Goal: Use online tool/utility: Use online tool/utility

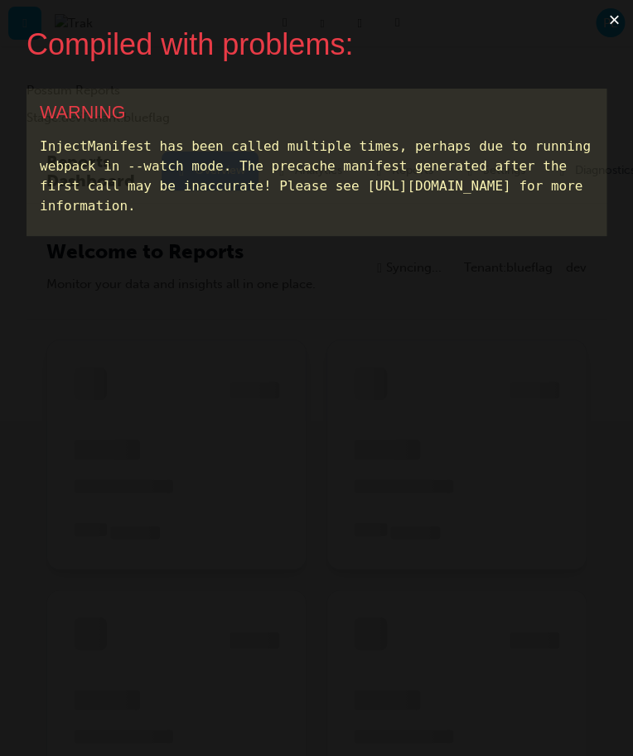
click at [612, 21] on button "×" at bounding box center [614, 20] width 38 height 40
click at [620, 18] on button "×" at bounding box center [614, 20] width 38 height 40
click at [611, 13] on button "×" at bounding box center [614, 20] width 38 height 40
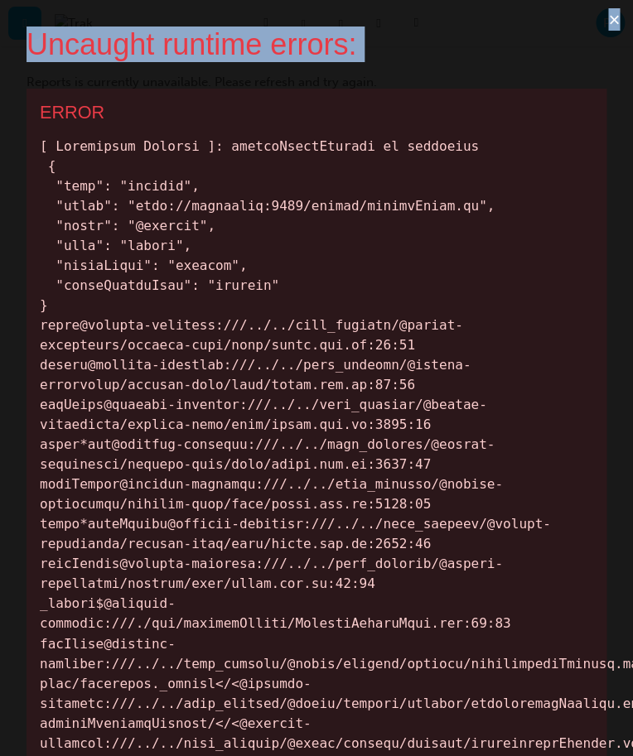
copy div "Uncaught runtime errors: ×"
click at [616, 17] on button "×" at bounding box center [614, 20] width 38 height 40
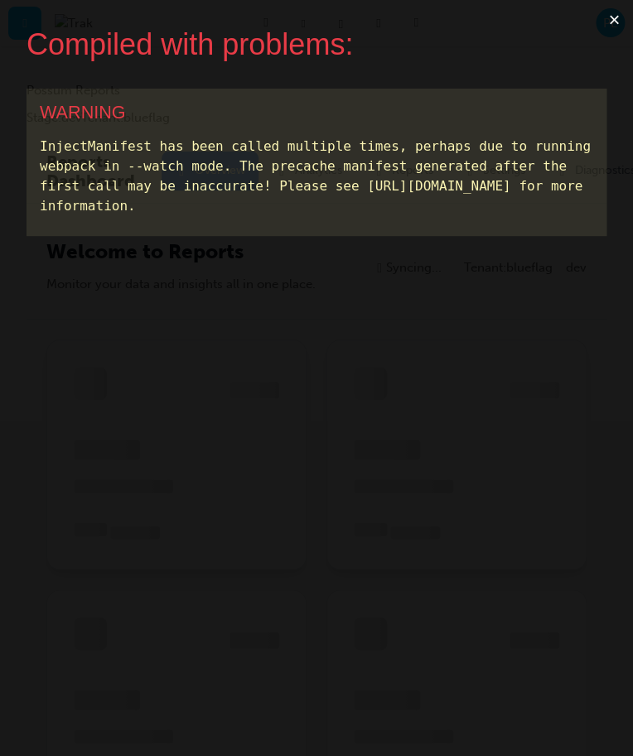
click at [611, 17] on button "×" at bounding box center [614, 20] width 38 height 40
click at [604, 19] on button "×" at bounding box center [614, 20] width 38 height 40
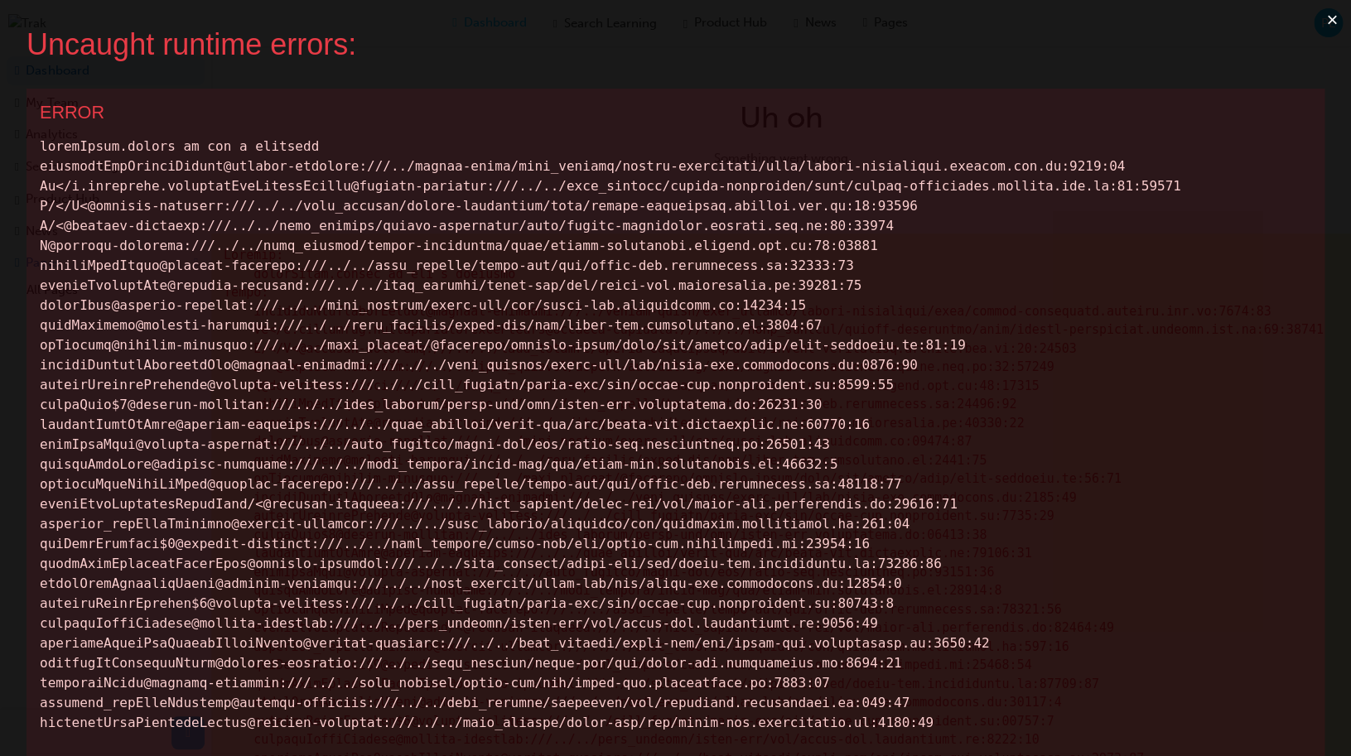
click at [1327, 27] on button "×" at bounding box center [1332, 20] width 38 height 40
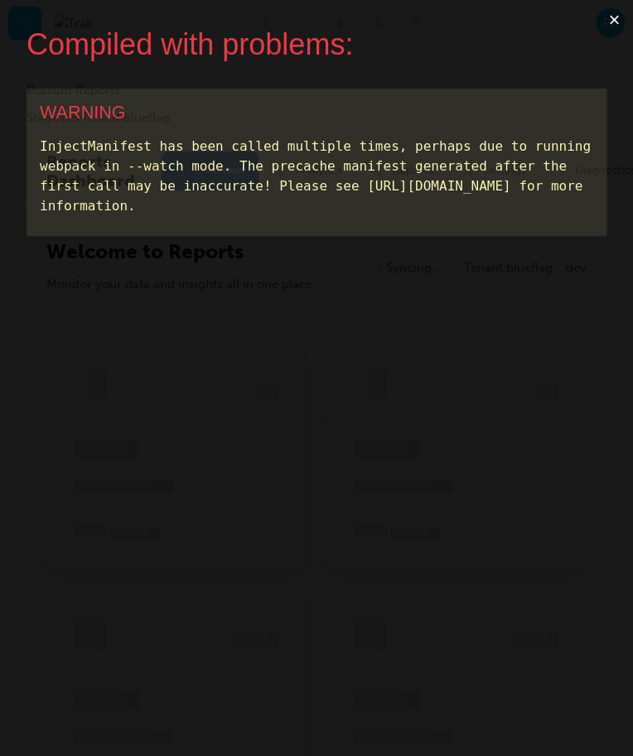
click at [615, 28] on button "×" at bounding box center [614, 20] width 38 height 40
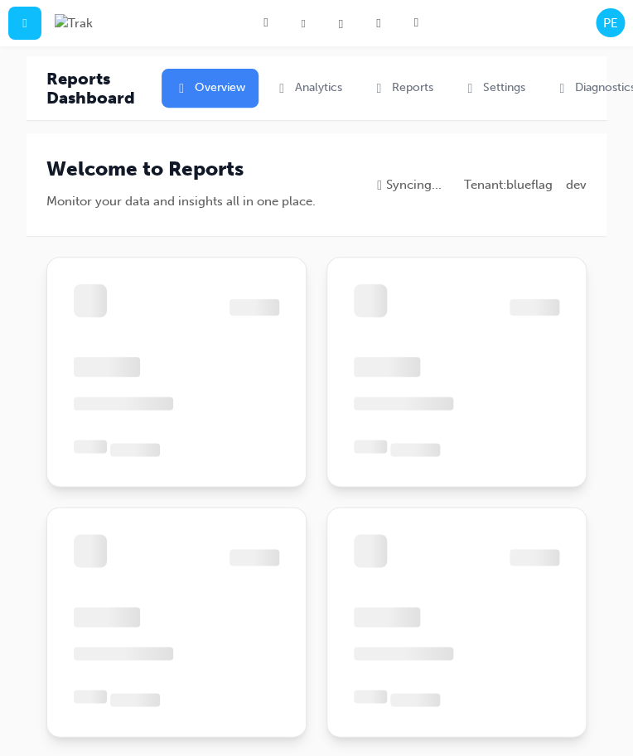
scroll to position [84, 0]
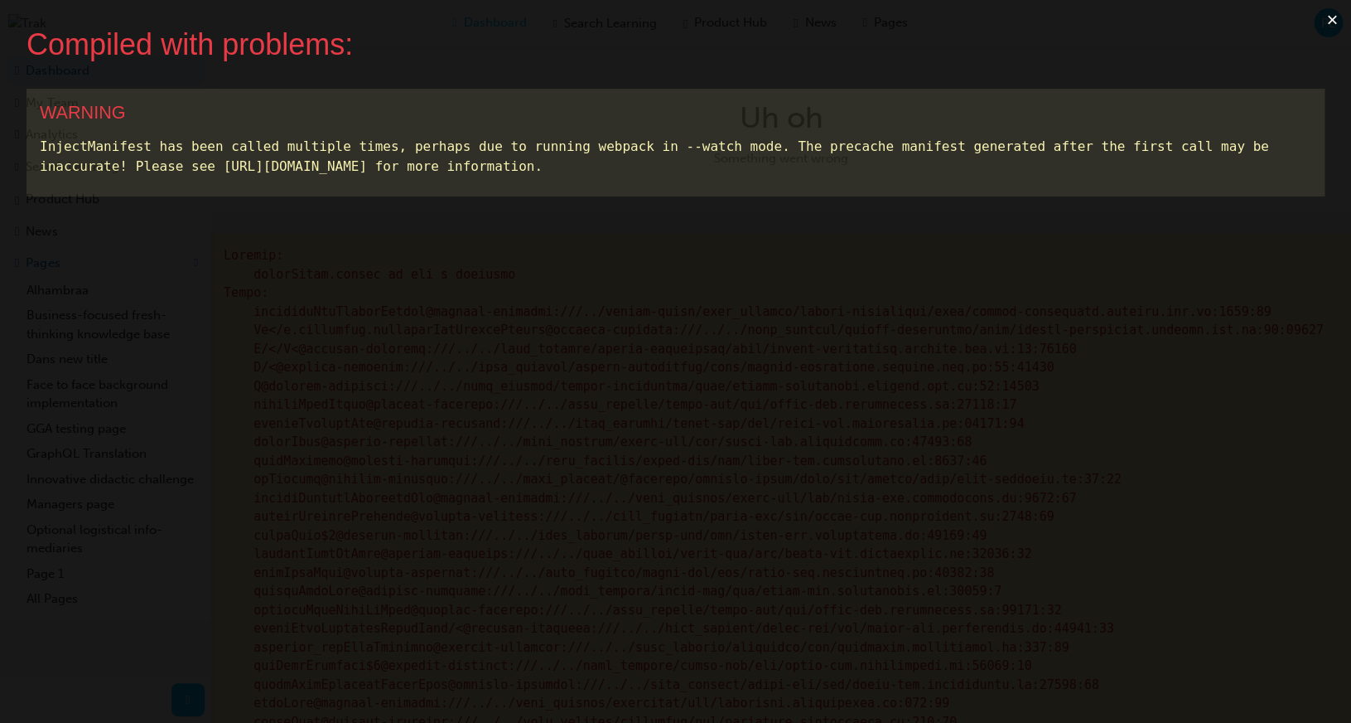
click at [1332, 17] on button "×" at bounding box center [1332, 20] width 38 height 40
click at [1345, 19] on button "×" at bounding box center [1332, 20] width 38 height 40
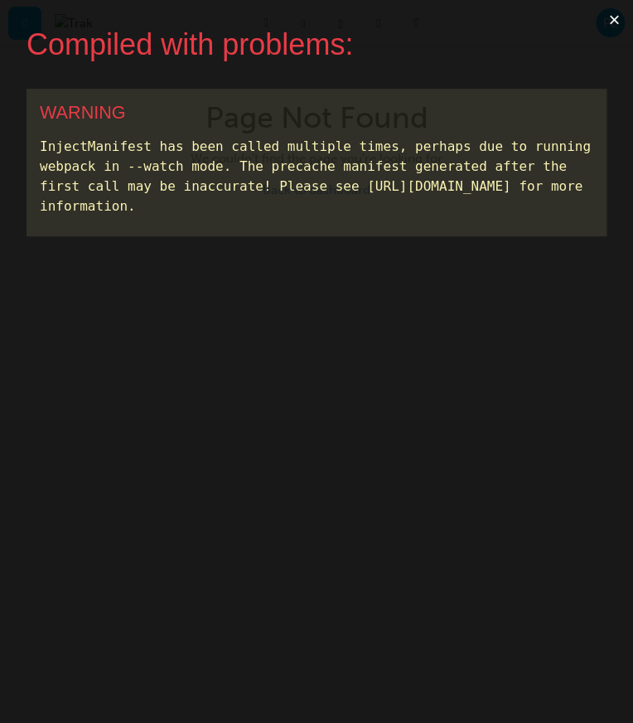
click at [621, 22] on button "×" at bounding box center [614, 20] width 38 height 40
click at [611, 20] on button "×" at bounding box center [614, 20] width 38 height 40
click at [604, 39] on button "×" at bounding box center [614, 20] width 38 height 40
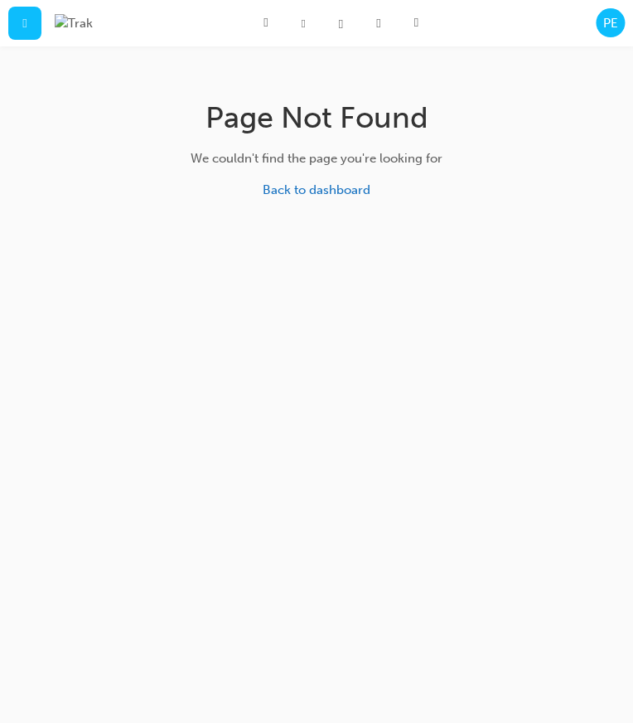
click at [604, 12] on div "PE" at bounding box center [610, 22] width 29 height 29
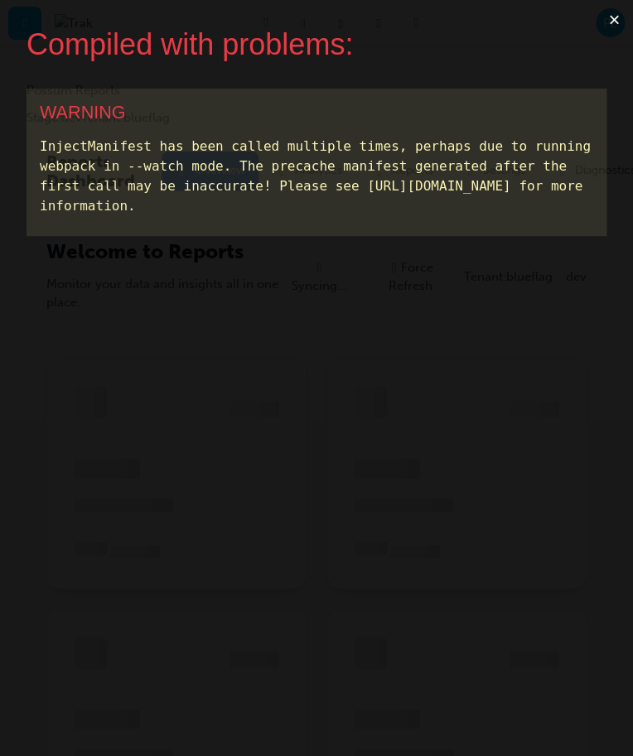
click at [610, 19] on button "×" at bounding box center [614, 20] width 38 height 40
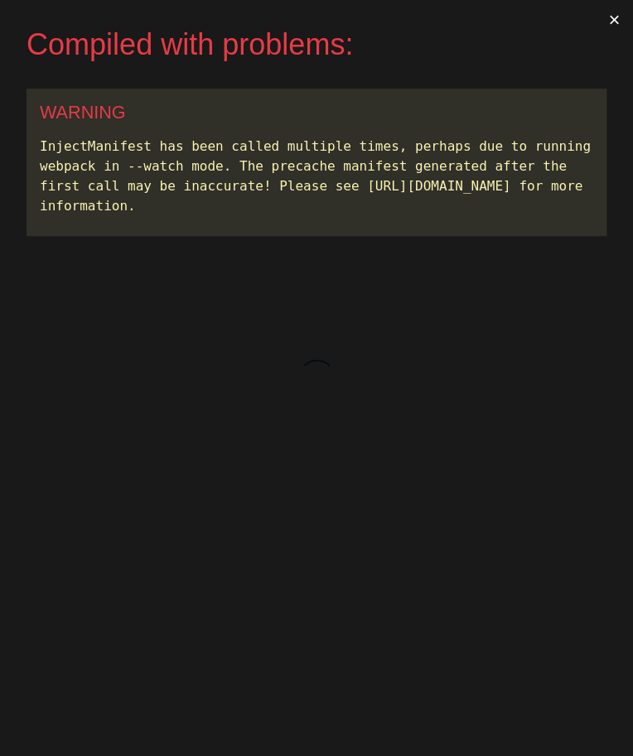
click at [613, 28] on button "×" at bounding box center [614, 20] width 38 height 40
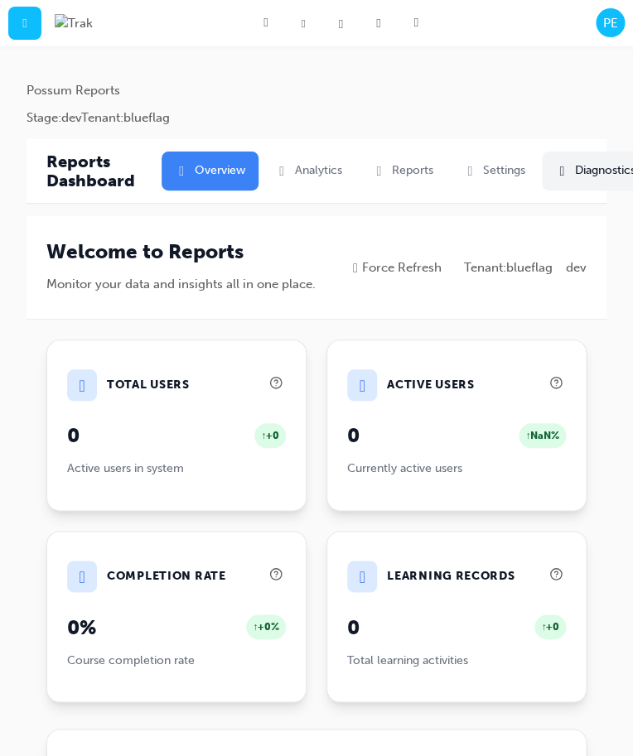
click at [595, 171] on button " Diagnostics" at bounding box center [595, 171] width 107 height 39
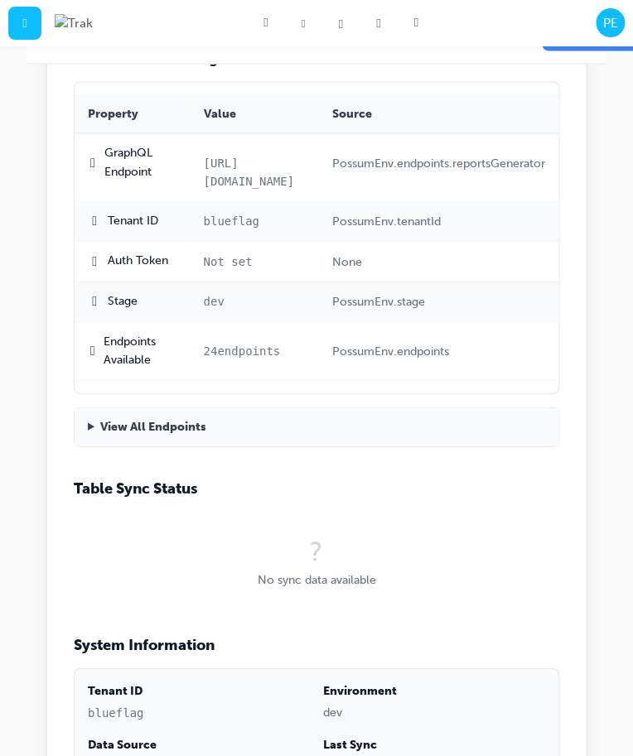
scroll to position [685, 0]
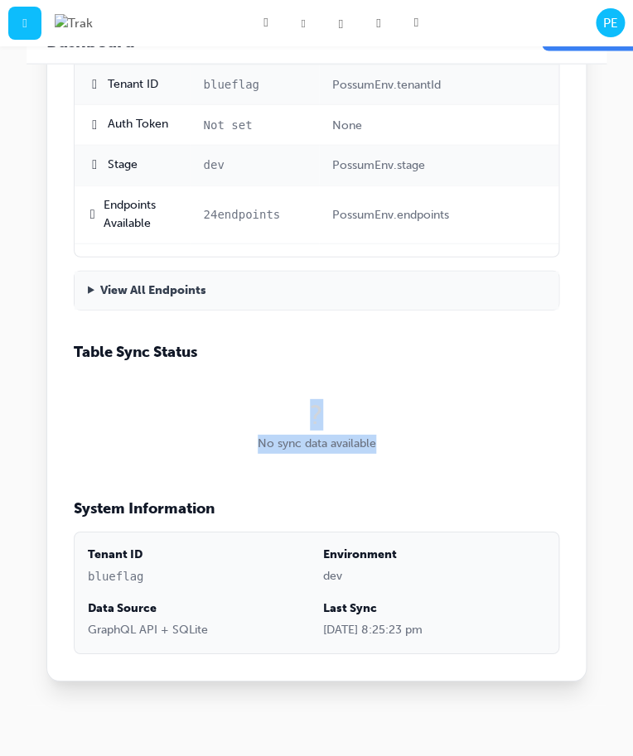
drag, startPoint x: 399, startPoint y: 500, endPoint x: 234, endPoint y: 437, distance: 176.2
click at [234, 437] on div "? No sync data available" at bounding box center [317, 427] width 486 height 105
copy div "? No sync data available"
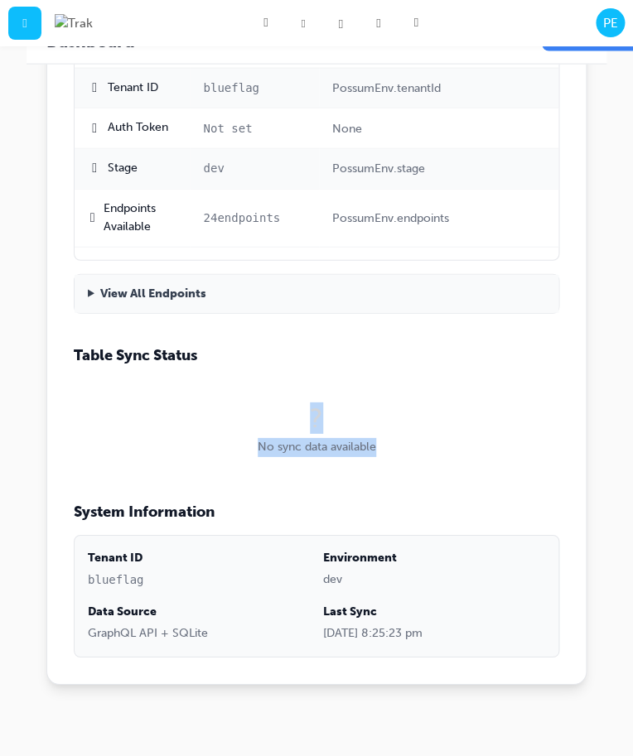
click at [609, 22] on span "PE" at bounding box center [610, 23] width 15 height 19
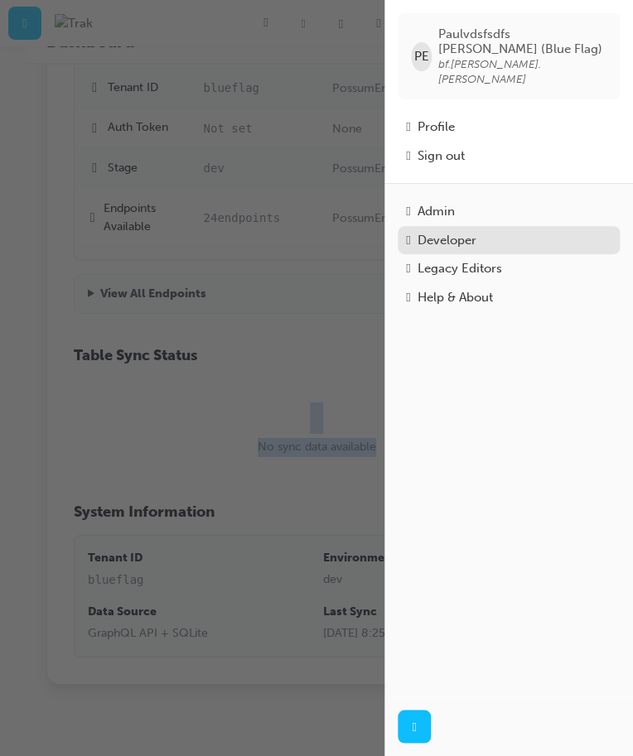
click at [476, 231] on div "Developer" at bounding box center [446, 240] width 59 height 19
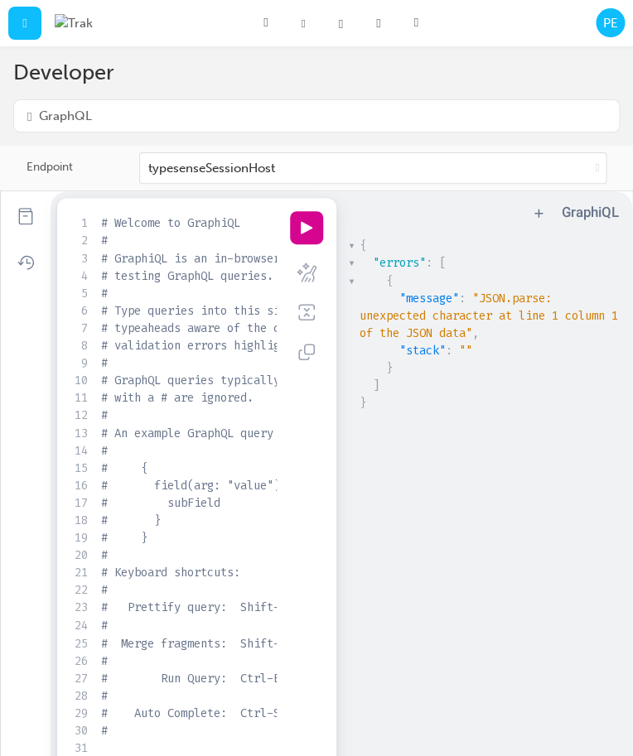
click at [264, 407] on pre "# with a # are ignored." at bounding box center [356, 397] width 516 height 17
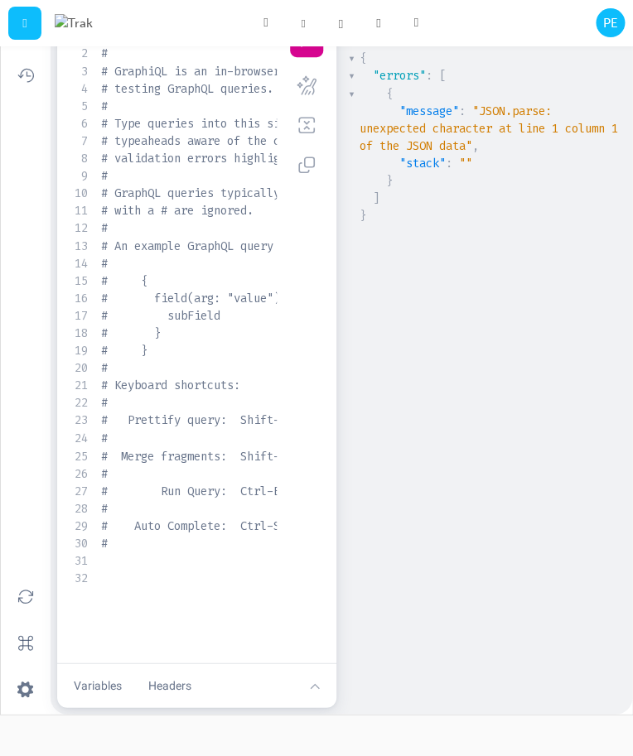
click at [210, 608] on div "xxxxxxxxxx 1 # Welcome to GraphiQL 2 # 3 # GraphiQL is an in-browser tool for w…" at bounding box center [194, 357] width 248 height 667
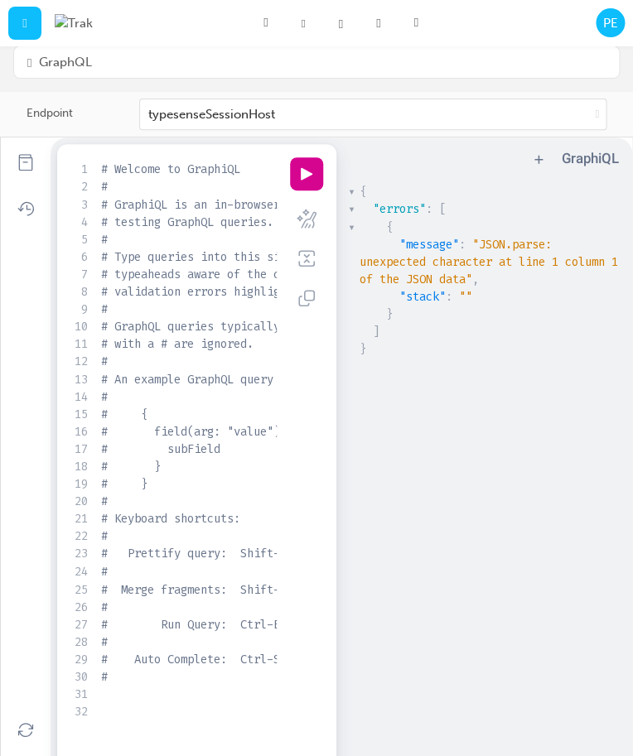
scroll to position [0, 0]
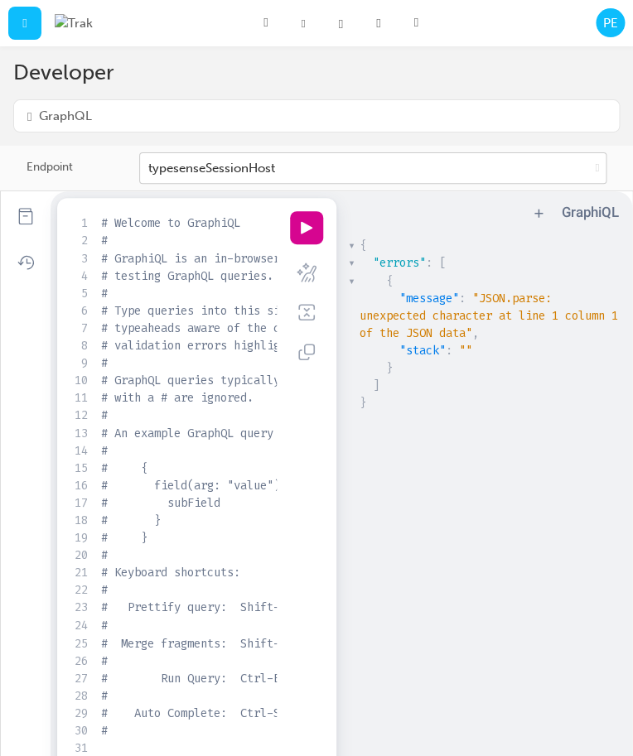
click at [515, 163] on div "typesenseSessionHost" at bounding box center [364, 168] width 448 height 29
click at [150, 163] on input "Endpoint typesenseSessionHost" at bounding box center [149, 168] width 2 height 14
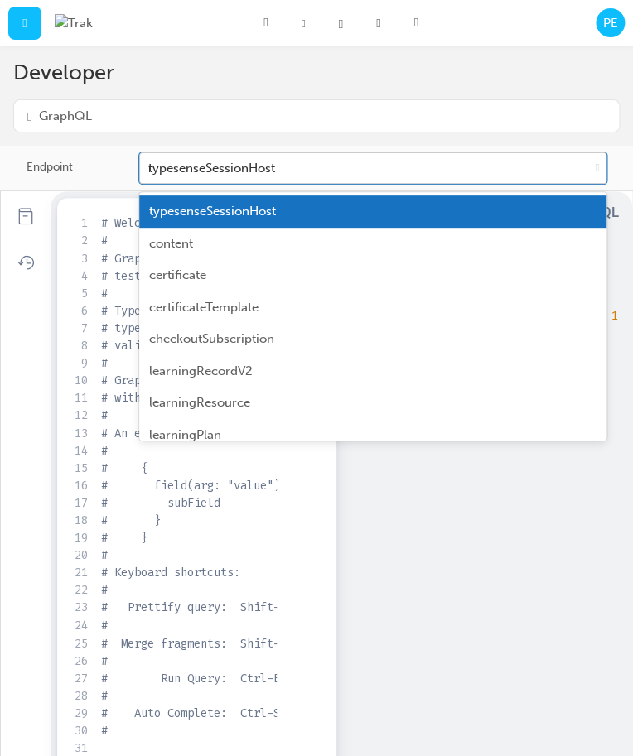
type input "rep"
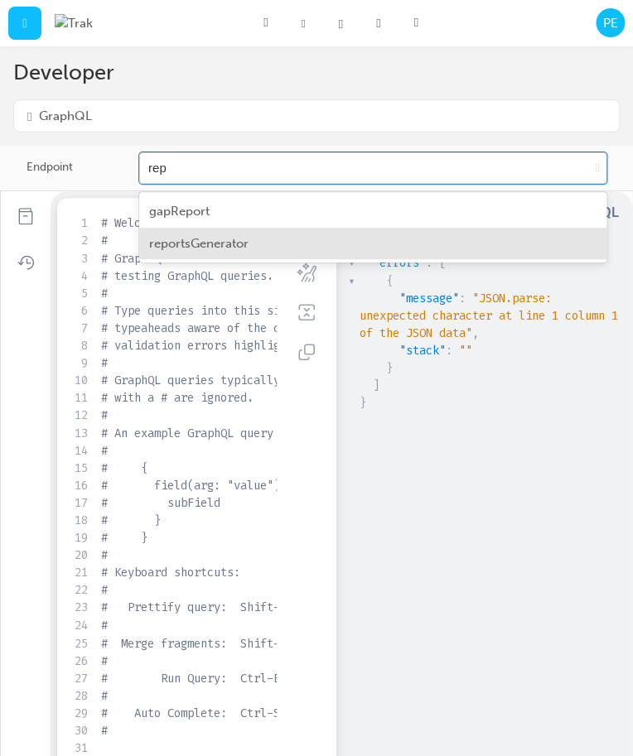
click at [400, 244] on div "reportsGenerator" at bounding box center [372, 244] width 467 height 32
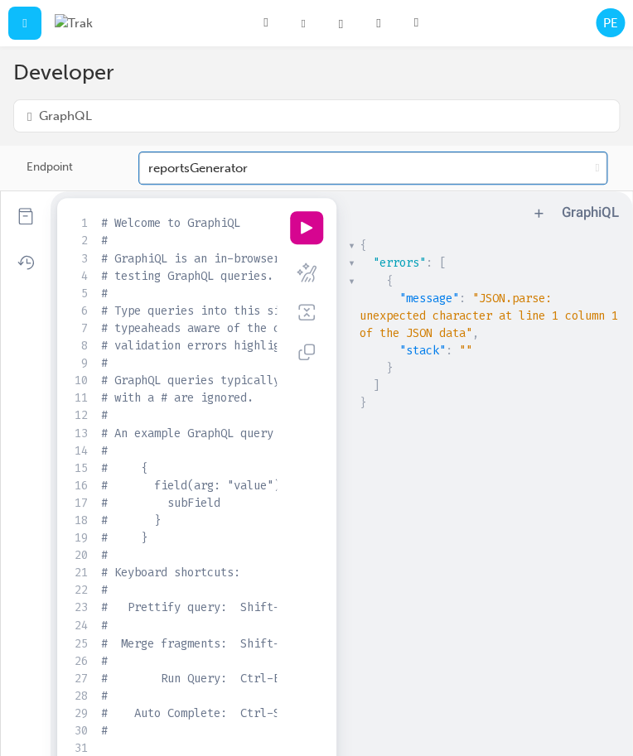
scroll to position [189, 0]
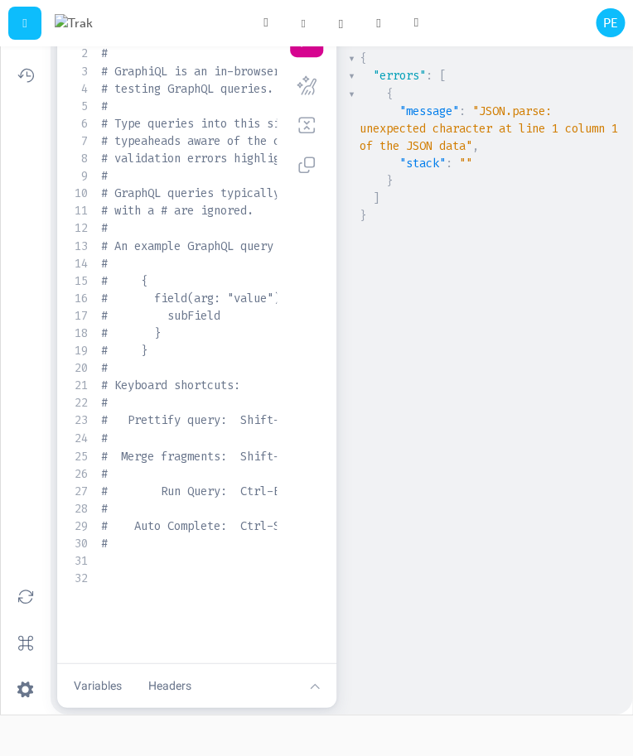
click at [166, 645] on section "xxxxxxxxxx 1 # Welcome to GraphiQL 2 # 3 # GraphiQL is an in-browser tool for w…" at bounding box center [196, 337] width 279 height 653
click at [189, 587] on pre "​" at bounding box center [356, 577] width 516 height 17
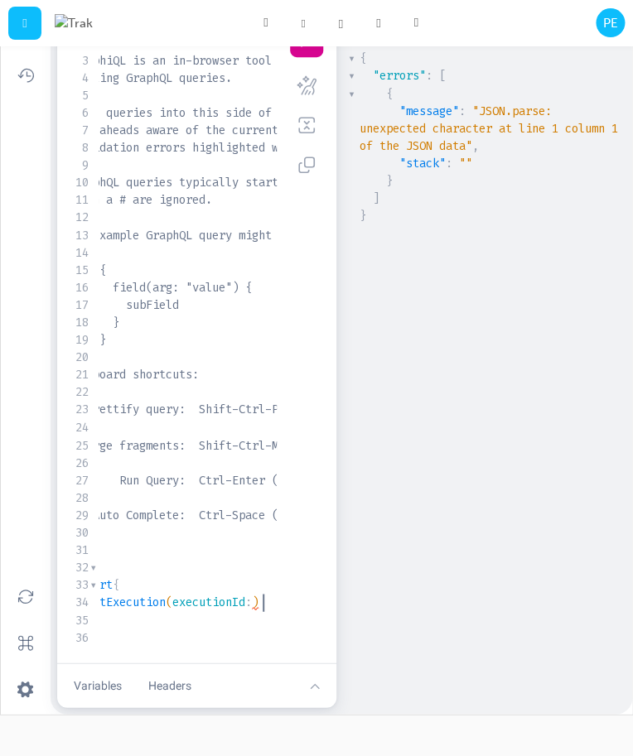
scroll to position [0, 12]
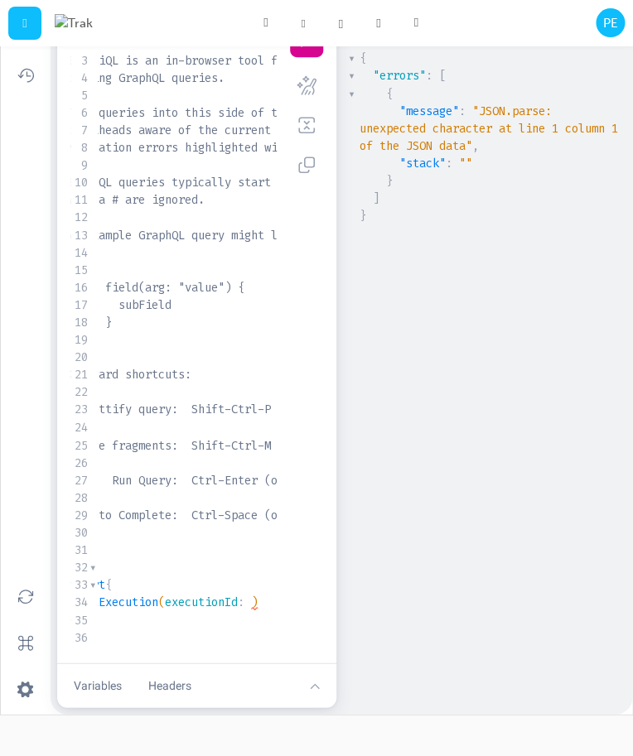
type textarea ":"
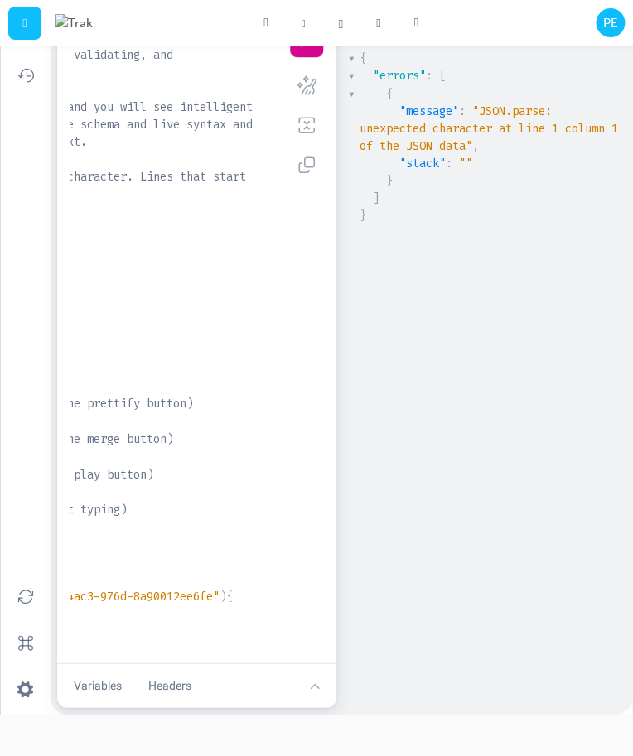
scroll to position [0, 0]
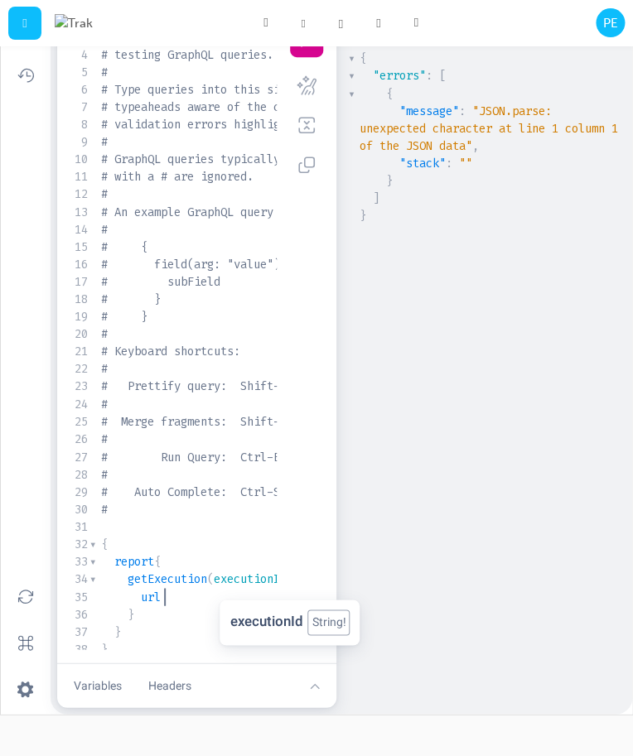
click at [221, 621] on div "executionId String !" at bounding box center [290, 623] width 140 height 46
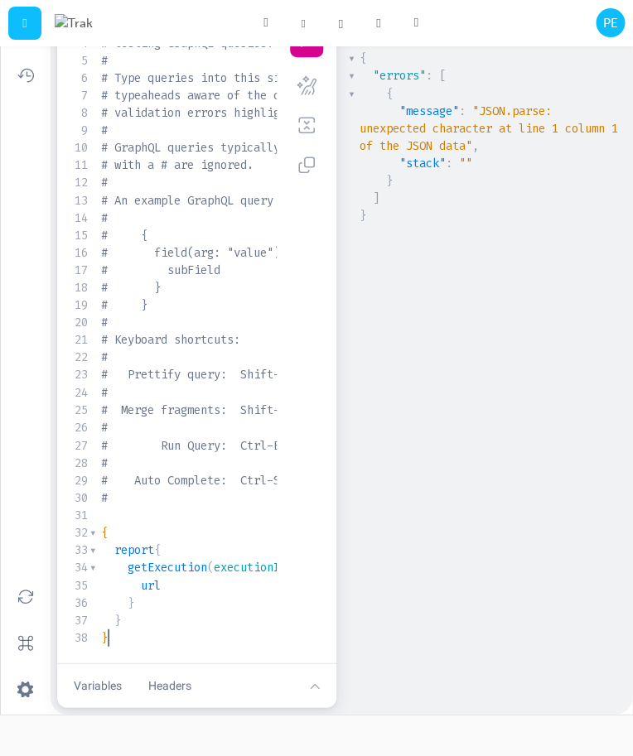
type textarea "report{ getExecution(executionId: "887cedff-2720-4ac3-976d-8a90012ee6fe"){ url …"
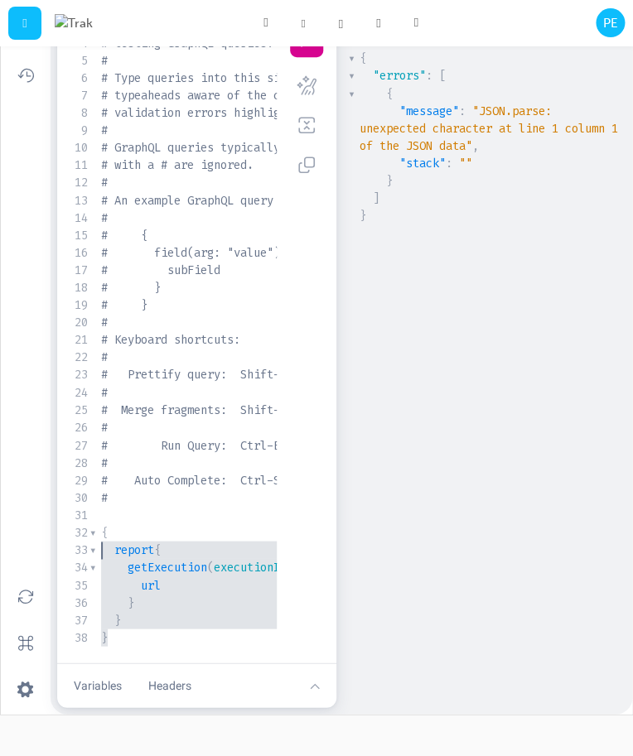
drag, startPoint x: 181, startPoint y: 627, endPoint x: 85, endPoint y: 529, distance: 137.7
click at [301, 46] on div "Dashboard Search Learning Product Hub News Pages" at bounding box center [344, 23] width 201 height 46
click at [302, 57] on button "play icon" at bounding box center [306, 40] width 33 height 33
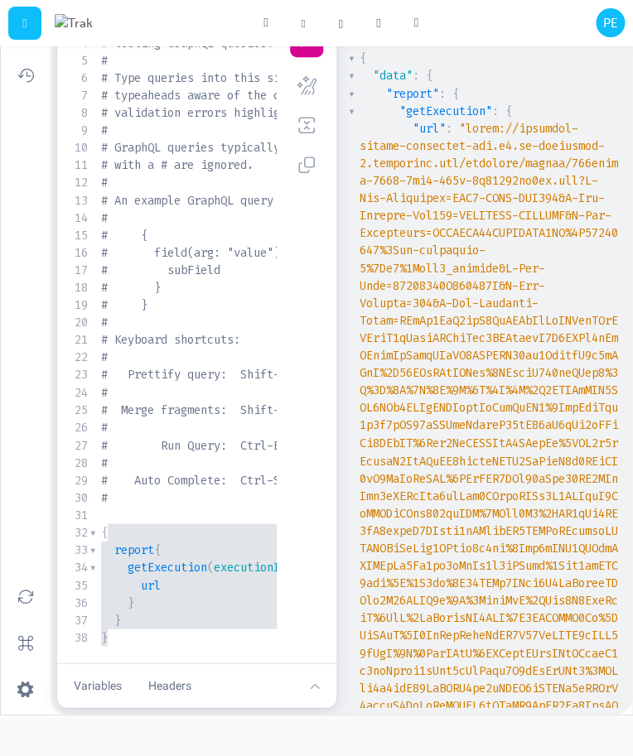
type textarea "{ report{ getExecution(executionId: "887cedff-2720-4ac3-976d-8a90012ee6fe"){ ur…"
drag, startPoint x: 155, startPoint y: 624, endPoint x: 99, endPoint y: 523, distance: 115.7
click at [157, 578] on span "url" at bounding box center [151, 586] width 20 height 16
type textarea "{ report{ getExecution(executionId: "887cedff-2720-4ac3-976d-8a90012ee6fe"){ ur…"
drag, startPoint x: 163, startPoint y: 618, endPoint x: 97, endPoint y: 520, distance: 118.1
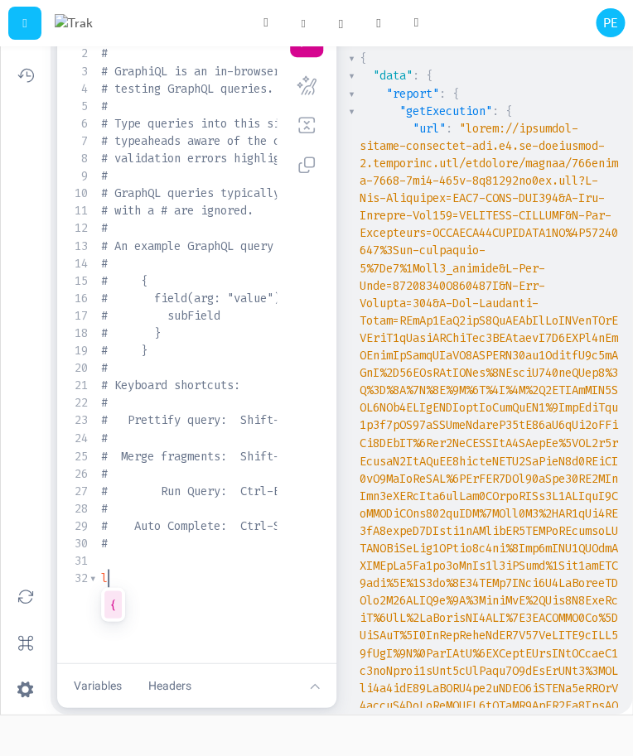
type textarea "list"
type textarea "rep"
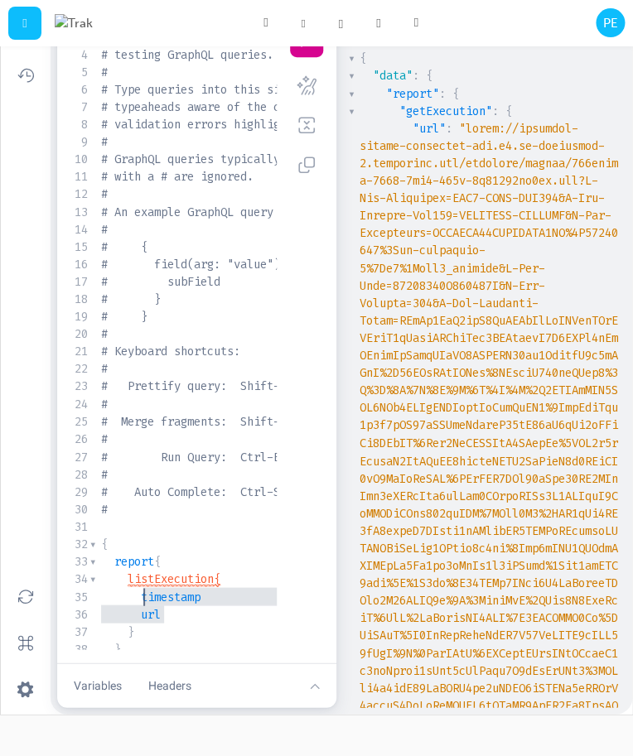
type textarea "timestamp url"
drag, startPoint x: 199, startPoint y: 630, endPoint x: 145, endPoint y: 608, distance: 58.0
click at [145, 608] on div "1 # Welcome to GraphiQL 2 # 3 # GraphiQL is an in-browser tool for writing, val…" at bounding box center [356, 334] width 516 height 682
